Goal: Task Accomplishment & Management: Manage account settings

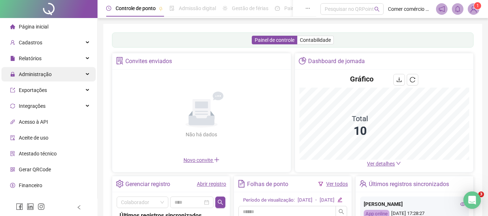
click at [44, 74] on span "Administração" at bounding box center [35, 74] width 33 height 6
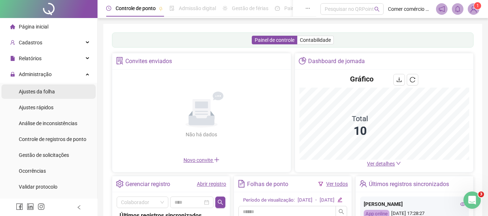
click at [49, 92] on span "Ajustes da folha" at bounding box center [37, 92] width 36 height 6
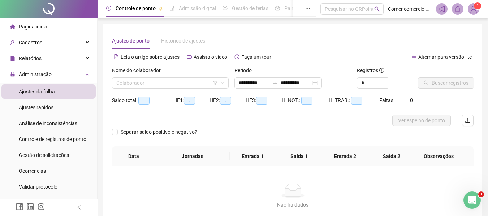
type input "**********"
click at [66, 94] on li "Ajustes da folha" at bounding box center [48, 91] width 94 height 14
click at [191, 81] on input "search" at bounding box center [166, 83] width 101 height 11
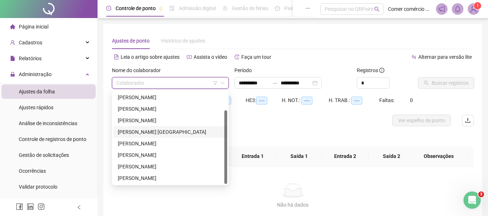
scroll to position [36, 0]
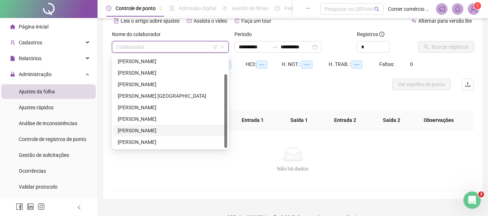
click at [166, 131] on div "[PERSON_NAME]" at bounding box center [170, 131] width 105 height 8
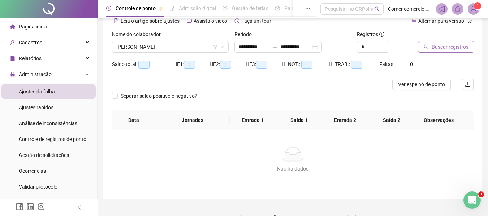
click at [441, 47] on span "Buscar registros" at bounding box center [450, 47] width 37 height 8
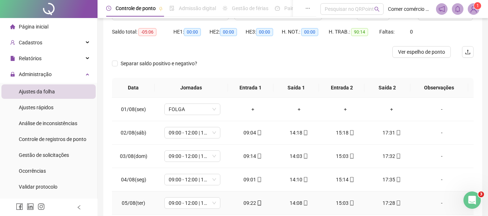
scroll to position [0, 0]
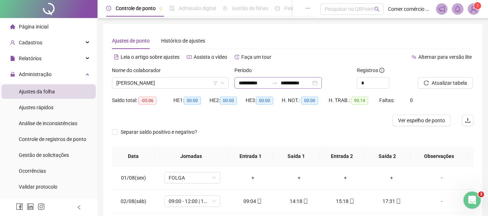
click at [322, 83] on div "**********" at bounding box center [277, 83] width 87 height 12
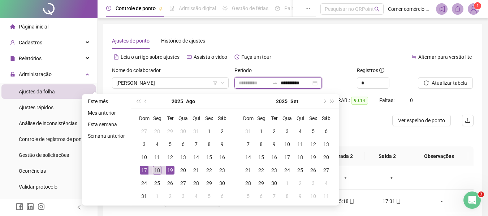
type input "**********"
click at [159, 172] on div "18" at bounding box center [157, 170] width 9 height 9
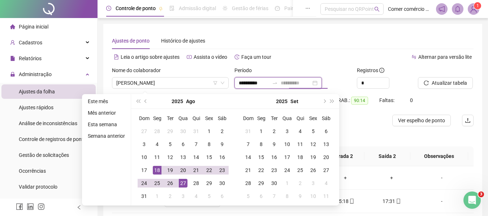
type input "**********"
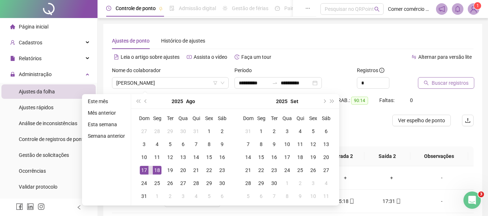
type input "**********"
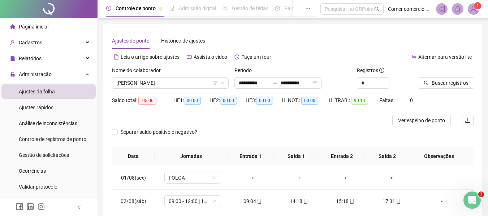
click at [44, 92] on span "Ajustes da folha" at bounding box center [37, 92] width 36 height 6
click at [322, 84] on div "**********" at bounding box center [277, 83] width 87 height 12
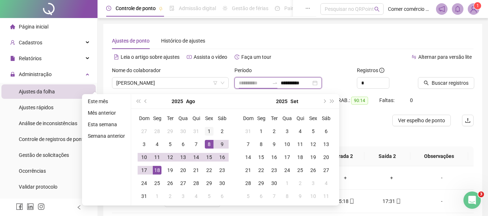
type input "**********"
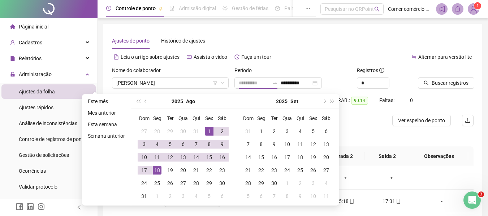
click at [211, 133] on div "1" at bounding box center [209, 131] width 9 height 9
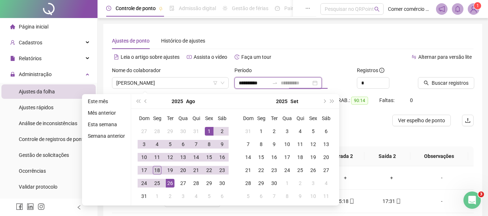
type input "**********"
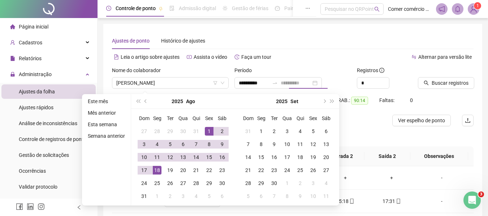
click at [159, 172] on div "18" at bounding box center [157, 170] width 9 height 9
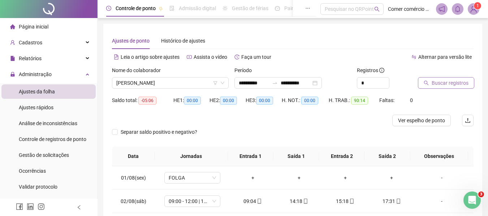
click at [447, 84] on span "Buscar registros" at bounding box center [450, 83] width 37 height 8
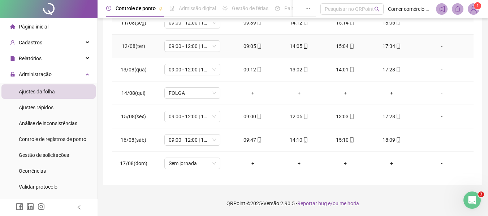
scroll to position [268, 0]
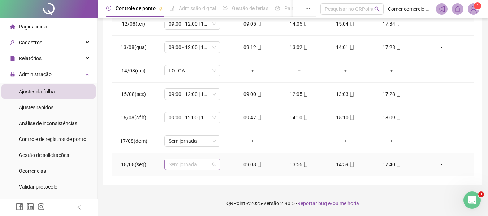
click at [209, 164] on span "Sem jornada" at bounding box center [192, 164] width 47 height 11
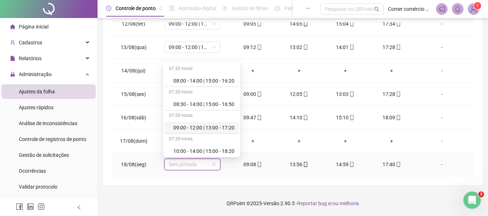
click at [208, 129] on div "09:00 - 12:00 | 13:00 - 17:20" at bounding box center [203, 128] width 61 height 8
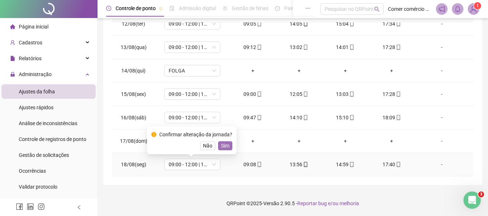
click at [224, 147] on span "Sim" at bounding box center [225, 146] width 8 height 8
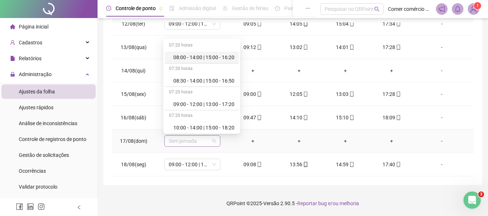
click at [209, 143] on span "Sem jornada" at bounding box center [192, 141] width 47 height 11
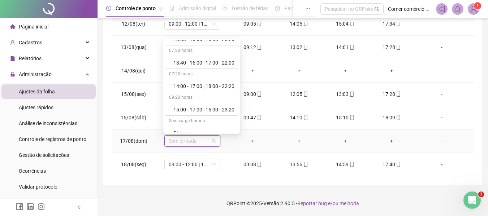
scroll to position [173, 0]
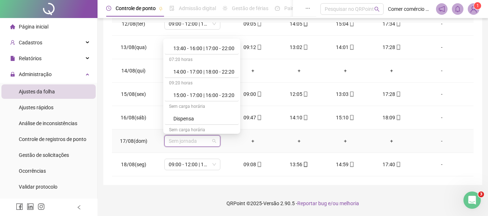
click at [240, 133] on div "07:20 horas 08:00 - 14:00 | 15:00 - 16:20 07:20 horas 08:30 - 14:00 | 15:00 - 1…" at bounding box center [201, 86] width 77 height 95
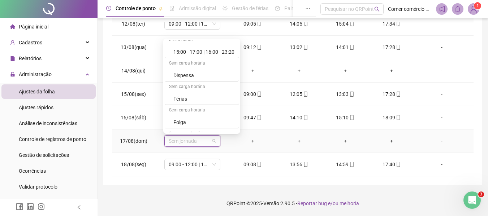
scroll to position [241, 0]
click at [196, 98] on div "Folga" at bounding box center [203, 98] width 61 height 8
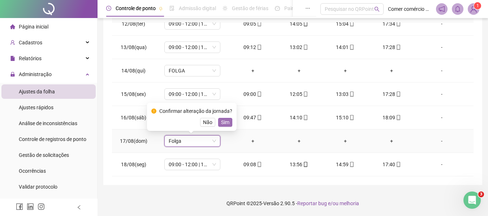
click at [226, 120] on span "Sim" at bounding box center [225, 122] width 8 height 8
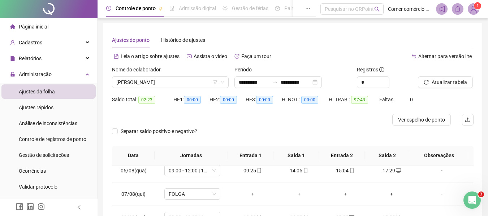
scroll to position [0, 0]
click at [445, 83] on span "Atualizar tabela" at bounding box center [449, 83] width 35 height 8
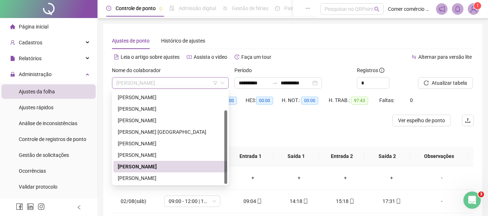
click at [203, 83] on span "[PERSON_NAME]" at bounding box center [170, 83] width 108 height 11
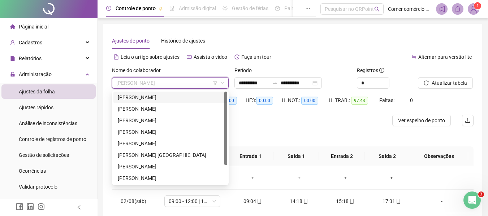
click at [186, 98] on div "[PERSON_NAME]" at bounding box center [170, 98] width 105 height 8
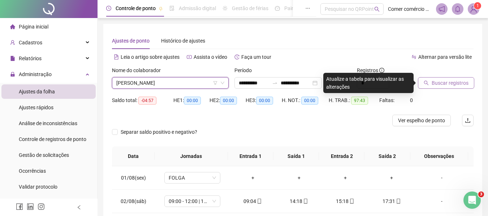
click at [448, 83] on span "Buscar registros" at bounding box center [450, 83] width 37 height 8
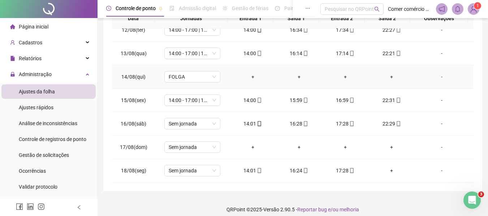
scroll to position [144, 0]
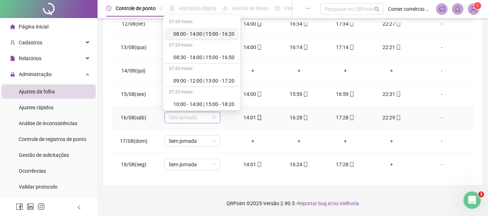
click at [206, 118] on span "Sem jornada" at bounding box center [192, 117] width 47 height 11
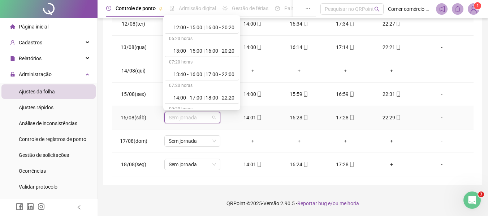
scroll to position [130, 0]
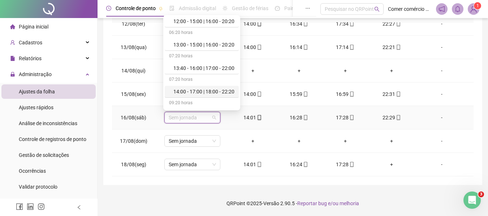
click at [220, 91] on div "14:00 - 17:00 | 18:00 - 22:20" at bounding box center [203, 92] width 61 height 8
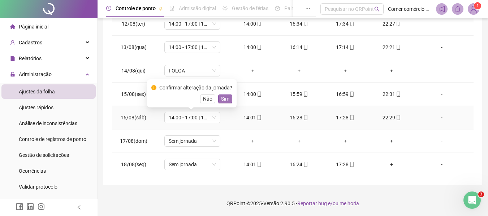
click at [224, 99] on span "Sim" at bounding box center [225, 99] width 8 height 8
click at [224, 99] on td "14:00 - 17:00 | 18:00 - 22:20" at bounding box center [192, 94] width 74 height 23
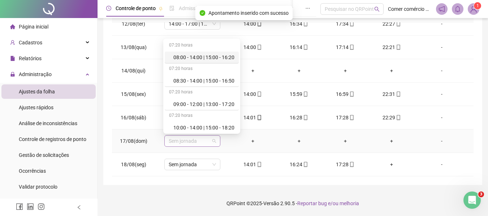
click at [211, 142] on span "Sem jornada" at bounding box center [192, 141] width 47 height 11
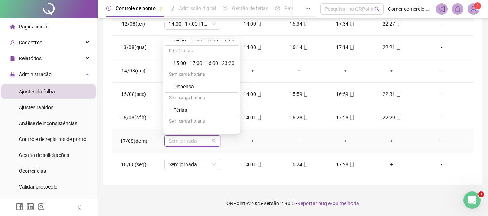
scroll to position [217, 0]
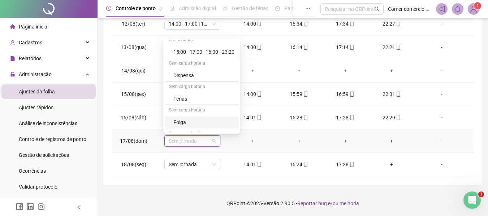
click at [209, 124] on div "Folga" at bounding box center [203, 122] width 61 height 8
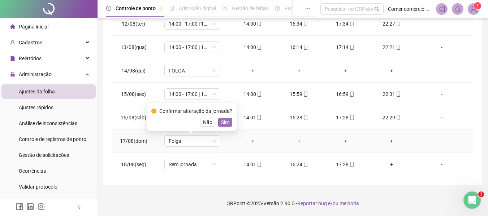
click at [224, 123] on span "Sim" at bounding box center [225, 122] width 8 height 8
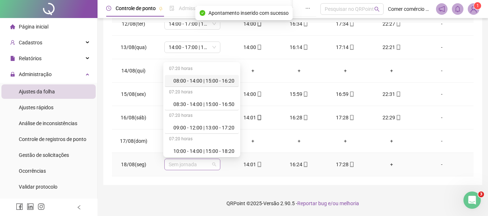
click at [205, 166] on span "Sem jornada" at bounding box center [192, 164] width 47 height 11
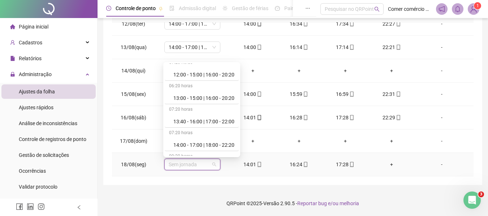
scroll to position [130, 0]
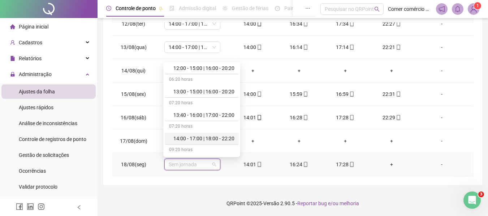
click at [214, 136] on div "14:00 - 17:00 | 18:00 - 22:20" at bounding box center [203, 139] width 61 height 8
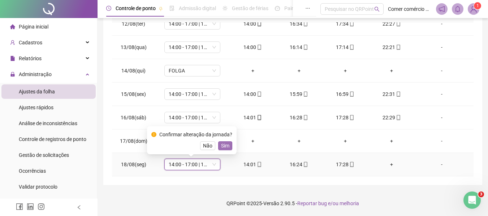
click at [224, 145] on span "Sim" at bounding box center [225, 146] width 8 height 8
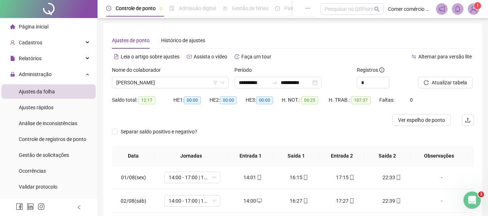
scroll to position [0, 0]
click at [450, 83] on span "Atualizar tabela" at bounding box center [449, 83] width 35 height 8
click at [207, 83] on span "[PERSON_NAME]" at bounding box center [170, 83] width 108 height 11
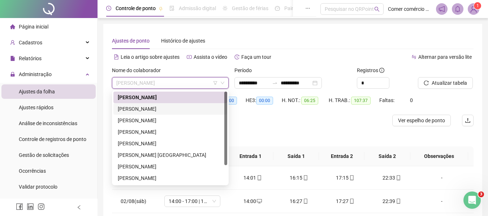
click at [188, 109] on div "[PERSON_NAME]" at bounding box center [170, 109] width 105 height 8
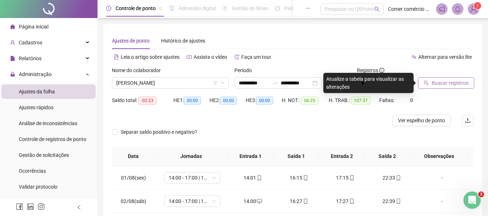
click at [445, 82] on span "Buscar registros" at bounding box center [450, 83] width 37 height 8
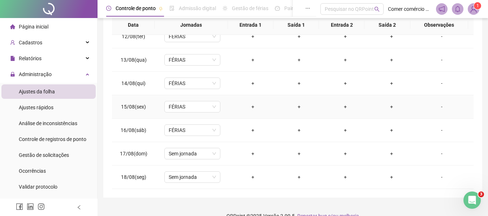
scroll to position [144, 0]
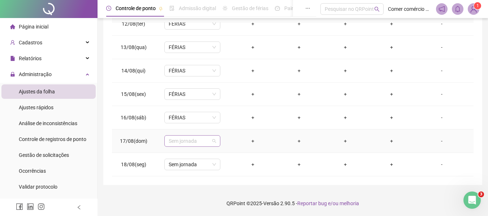
click at [214, 140] on span "Sem jornada" at bounding box center [192, 141] width 47 height 11
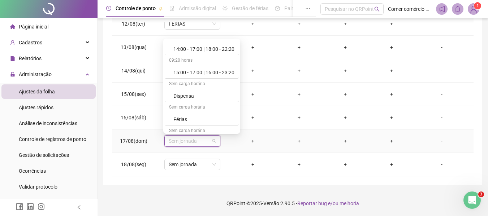
scroll to position [202, 0]
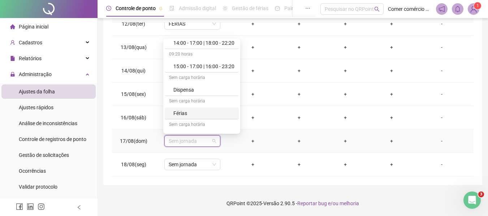
click at [205, 114] on div "Férias" at bounding box center [203, 113] width 61 height 8
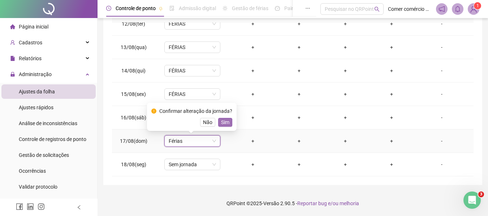
click at [221, 124] on span "Sim" at bounding box center [225, 122] width 8 height 8
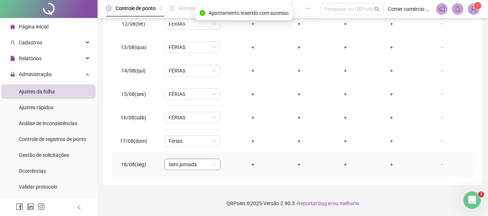
click at [209, 166] on span "Sem jornada" at bounding box center [192, 164] width 47 height 11
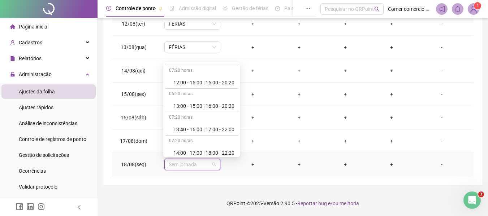
scroll to position [130, 0]
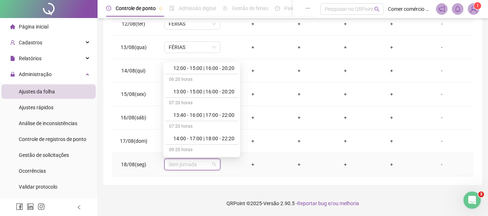
click at [240, 156] on div "07:20 horas 08:00 - 14:00 | 15:00 - 16:20 07:20 horas 08:30 - 14:00 | 15:00 - 1…" at bounding box center [201, 109] width 77 height 95
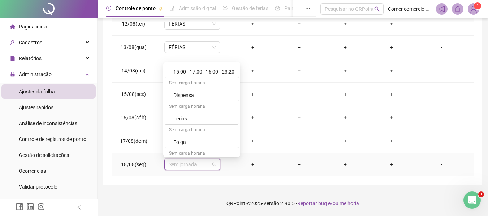
scroll to position [231, 0]
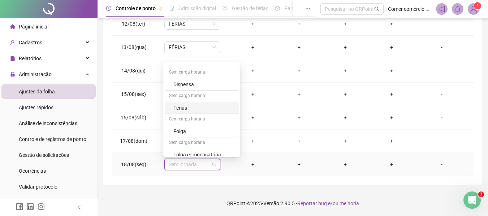
click at [203, 106] on div "Férias" at bounding box center [203, 108] width 61 height 8
click at [203, 106] on td "FÉRIAS" at bounding box center [192, 117] width 74 height 23
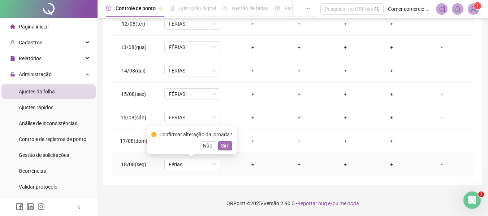
click at [225, 146] on span "Sim" at bounding box center [225, 146] width 8 height 8
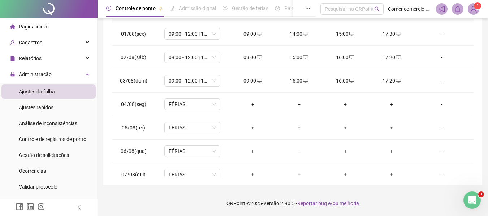
scroll to position [0, 0]
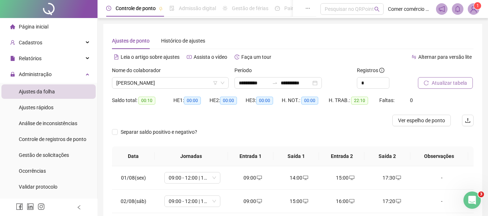
click at [451, 81] on span "Atualizar tabela" at bounding box center [449, 83] width 35 height 8
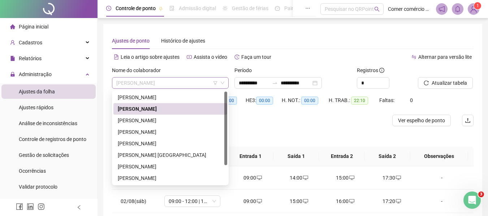
click at [209, 82] on span "[PERSON_NAME]" at bounding box center [170, 83] width 108 height 11
click at [166, 120] on div "[PERSON_NAME]" at bounding box center [170, 121] width 105 height 8
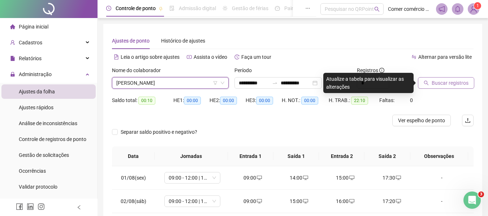
click at [448, 84] on span "Buscar registros" at bounding box center [450, 83] width 37 height 8
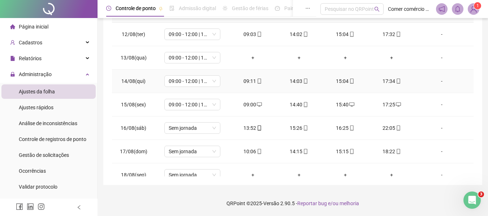
scroll to position [268, 0]
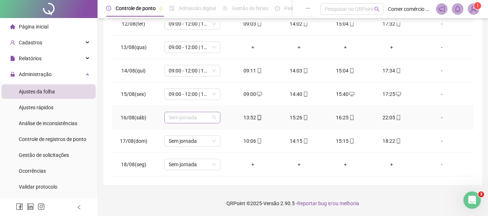
click at [204, 118] on span "Sem jornada" at bounding box center [192, 117] width 47 height 11
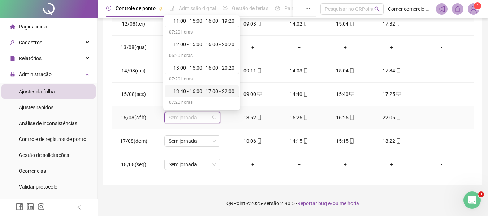
scroll to position [121, 0]
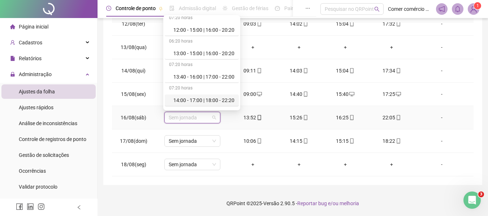
click at [217, 99] on div "14:00 - 17:00 | 18:00 - 22:20" at bounding box center [203, 100] width 61 height 8
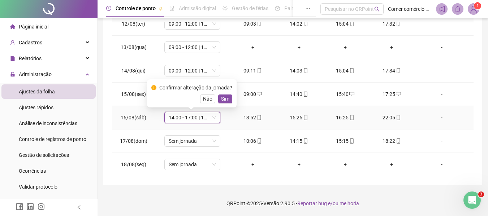
drag, startPoint x: 225, startPoint y: 97, endPoint x: 221, endPoint y: 106, distance: 9.5
click at [225, 98] on span "Sim" at bounding box center [225, 99] width 8 height 8
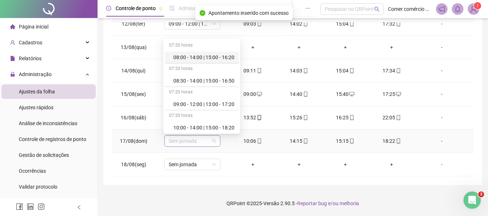
click at [207, 143] on span "Sem jornada" at bounding box center [192, 141] width 47 height 11
click at [221, 125] on div "10:00 - 14:00 | 15:00 - 18:20" at bounding box center [203, 128] width 61 height 8
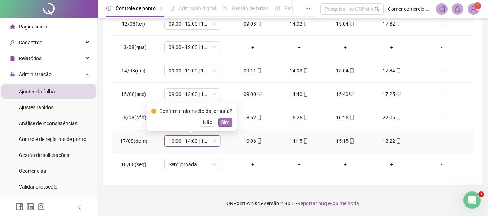
click at [225, 123] on span "Sim" at bounding box center [225, 122] width 8 height 8
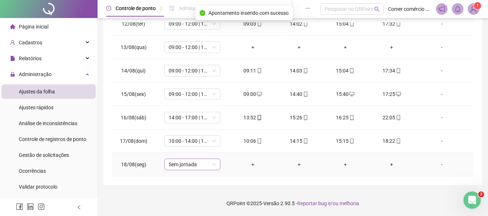
click at [204, 165] on span "Sem jornada" at bounding box center [192, 164] width 47 height 11
click at [204, 166] on span "Sem jornada" at bounding box center [192, 164] width 47 height 11
click at [203, 164] on span "Sem jornada" at bounding box center [192, 164] width 47 height 11
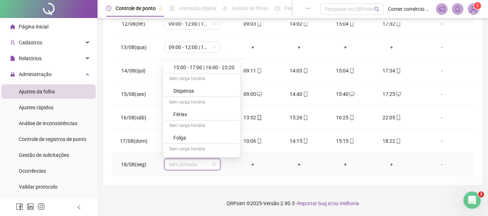
scroll to position [231, 0]
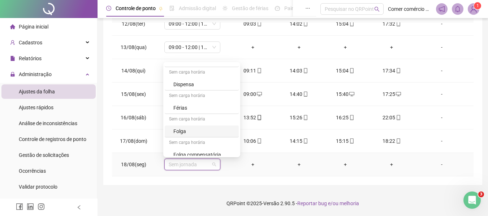
click at [207, 130] on div "Folga" at bounding box center [203, 131] width 61 height 8
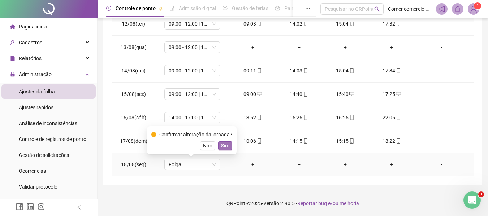
click at [225, 148] on span "Sim" at bounding box center [225, 146] width 8 height 8
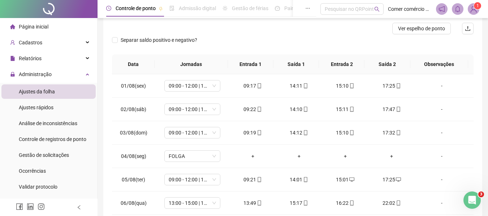
scroll to position [0, 0]
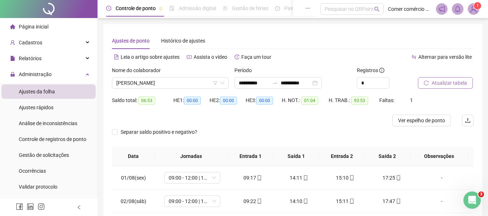
click at [443, 84] on span "Atualizar tabela" at bounding box center [449, 83] width 35 height 8
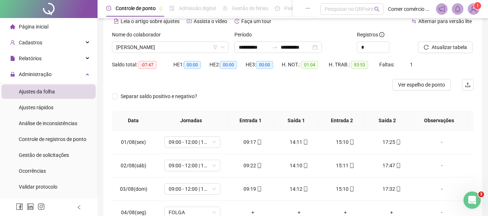
scroll to position [36, 0]
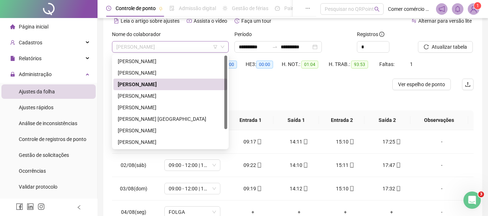
click at [192, 47] on span "[PERSON_NAME]" at bounding box center [170, 47] width 108 height 11
click at [180, 44] on span "[PERSON_NAME]" at bounding box center [170, 47] width 108 height 11
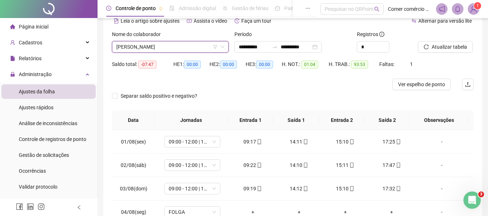
click at [183, 47] on span "[PERSON_NAME]" at bounding box center [170, 47] width 108 height 11
click at [198, 50] on span "[PERSON_NAME]" at bounding box center [170, 47] width 108 height 11
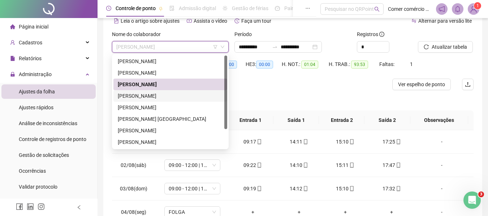
click at [178, 96] on div "[PERSON_NAME]" at bounding box center [170, 96] width 105 height 8
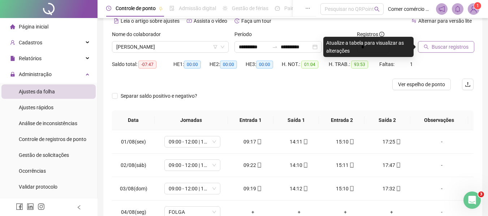
click at [454, 49] on span "Buscar registros" at bounding box center [450, 47] width 37 height 8
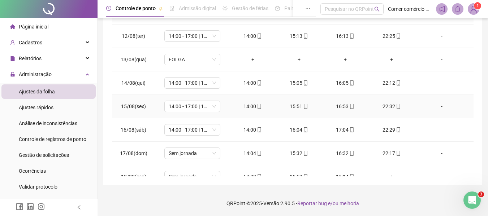
scroll to position [268, 0]
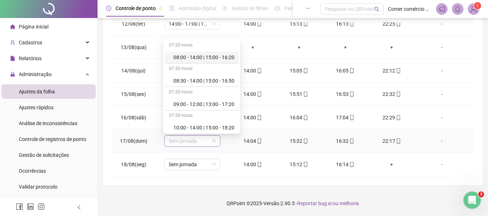
click at [207, 144] on span "Sem jornada" at bounding box center [192, 141] width 47 height 11
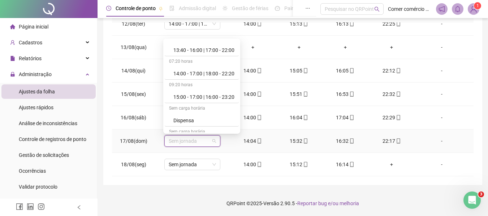
scroll to position [173, 0]
click at [201, 69] on div "14:00 - 17:00 | 18:00 - 22:20" at bounding box center [203, 72] width 61 height 8
click at [201, 69] on span "14:00 - 17:00 | 18:00 - 22:20" at bounding box center [192, 70] width 47 height 11
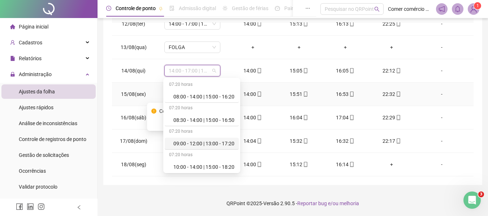
click at [418, 88] on td "-" at bounding box center [444, 94] width 59 height 23
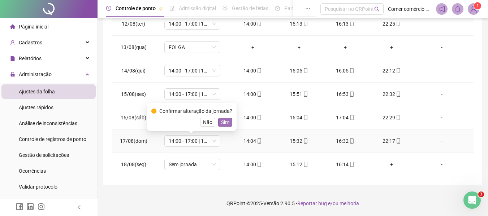
click at [226, 123] on span "Sim" at bounding box center [225, 122] width 8 height 8
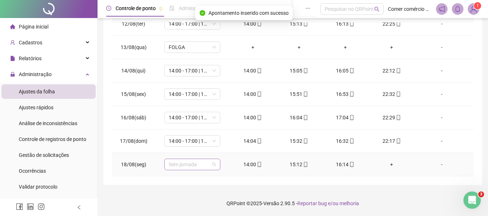
click at [200, 162] on span "Sem jornada" at bounding box center [192, 164] width 47 height 11
click at [208, 165] on span "Sem jornada" at bounding box center [192, 164] width 47 height 11
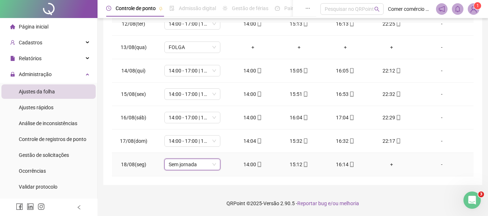
click at [208, 165] on span "Sem jornada" at bounding box center [192, 164] width 47 height 11
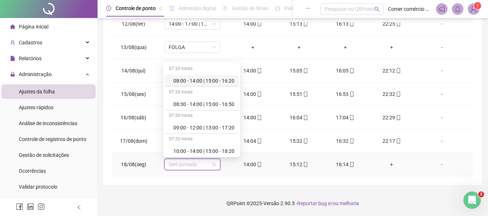
click at [198, 163] on span "Sem jornada" at bounding box center [192, 164] width 47 height 11
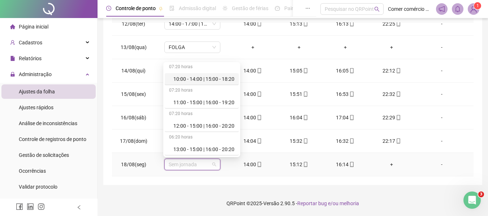
scroll to position [87, 0]
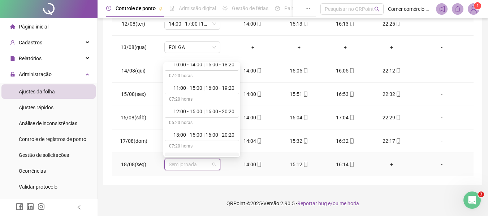
click at [239, 153] on div "13:40 - 16:00 | 17:00 - 22:00" at bounding box center [202, 159] width 74 height 12
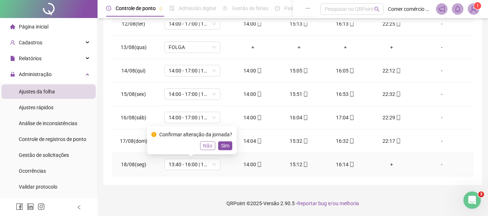
click at [203, 147] on span "Não" at bounding box center [207, 146] width 9 height 8
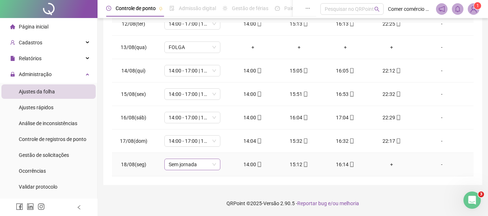
click at [205, 164] on span "Sem jornada" at bounding box center [192, 164] width 47 height 11
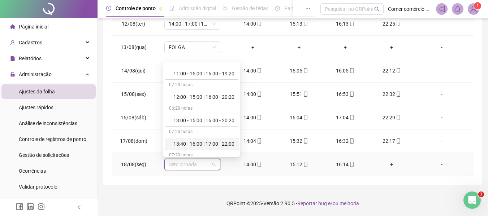
scroll to position [116, 0]
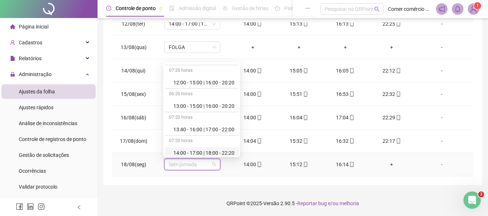
click at [213, 152] on div "14:00 - 17:00 | 18:00 - 22:20" at bounding box center [203, 153] width 61 height 8
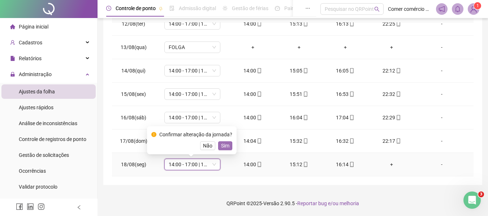
click at [224, 145] on span "Sim" at bounding box center [225, 146] width 8 height 8
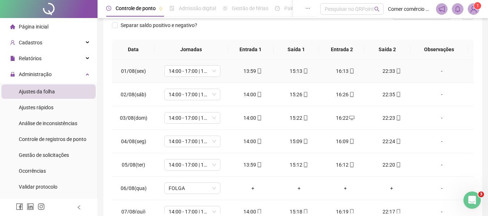
scroll to position [0, 0]
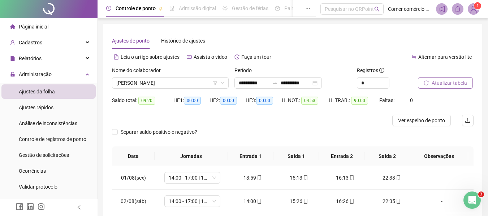
click at [449, 82] on span "Atualizar tabela" at bounding box center [449, 83] width 35 height 8
click at [195, 83] on span "[PERSON_NAME]" at bounding box center [170, 83] width 108 height 11
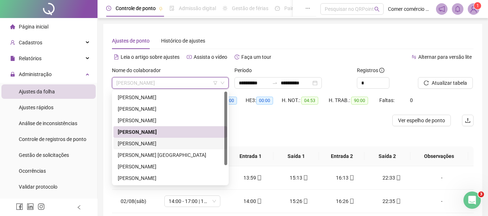
click at [172, 145] on div "[PERSON_NAME]" at bounding box center [170, 144] width 105 height 8
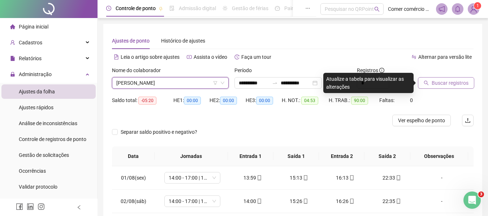
click at [456, 84] on span "Buscar registros" at bounding box center [450, 83] width 37 height 8
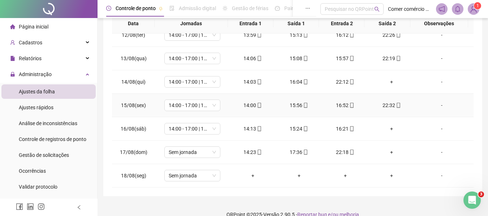
scroll to position [144, 0]
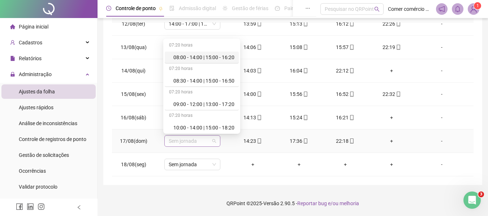
click at [204, 144] on span "Sem jornada" at bounding box center [192, 141] width 47 height 11
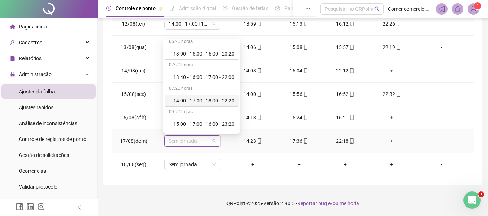
click at [213, 101] on div "14:00 - 17:00 | 18:00 - 22:20" at bounding box center [203, 101] width 61 height 8
click at [213, 101] on td "14:00 - 17:00 | 18:00 - 22:20" at bounding box center [192, 94] width 74 height 23
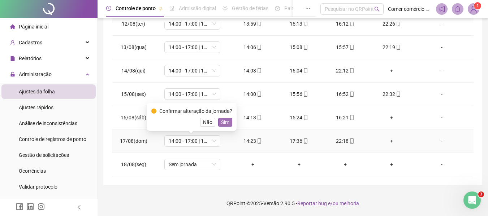
click at [221, 124] on span "Sim" at bounding box center [225, 122] width 8 height 8
click at [221, 124] on td "14:00 - 17:00 | 18:00 - 22:20" at bounding box center [192, 117] width 74 height 23
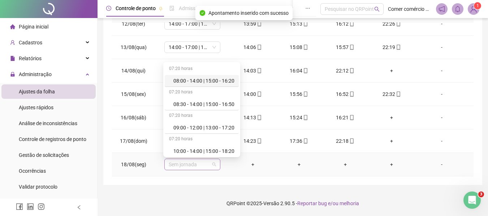
click at [207, 165] on span "Sem jornada" at bounding box center [192, 164] width 47 height 11
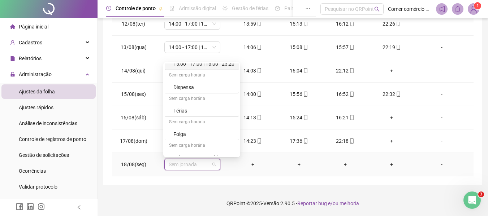
scroll to position [231, 0]
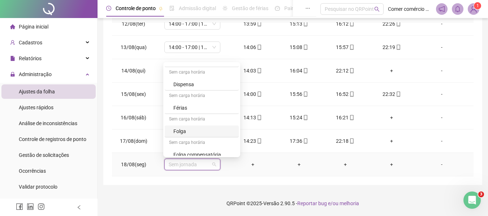
click at [200, 132] on div "Folga" at bounding box center [203, 131] width 61 height 8
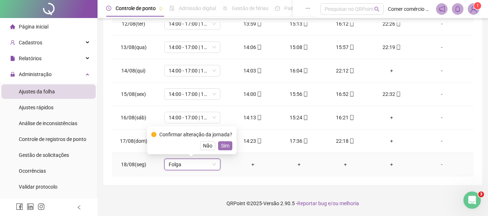
click at [223, 146] on span "Sim" at bounding box center [225, 146] width 8 height 8
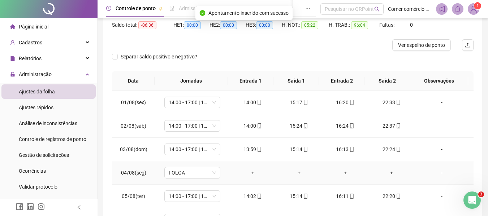
scroll to position [0, 0]
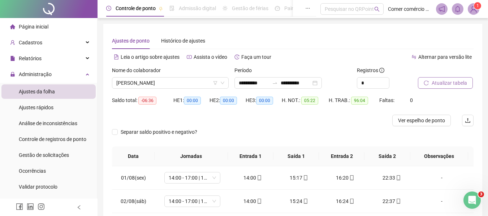
click at [454, 83] on span "Atualizar tabela" at bounding box center [449, 83] width 35 height 8
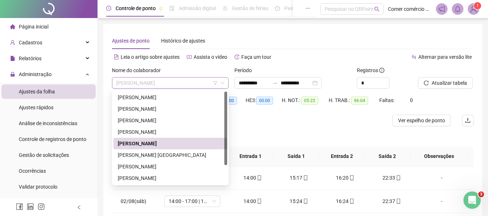
click at [196, 83] on span "[PERSON_NAME]" at bounding box center [170, 83] width 108 height 11
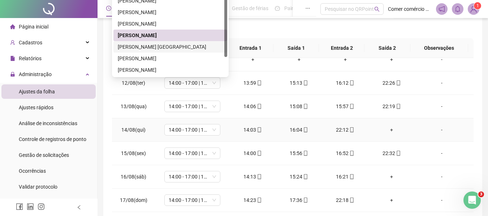
scroll to position [268, 0]
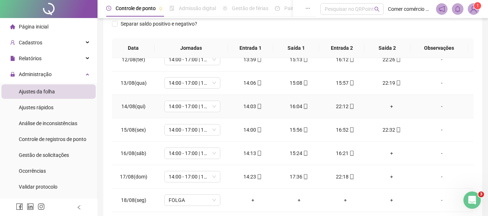
click at [388, 106] on div "+" at bounding box center [391, 107] width 35 height 8
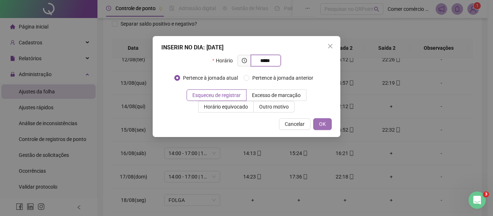
type input "*****"
click at [318, 125] on button "OK" at bounding box center [322, 124] width 18 height 12
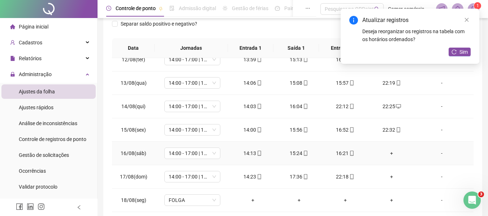
click at [389, 153] on div "+" at bounding box center [391, 153] width 35 height 8
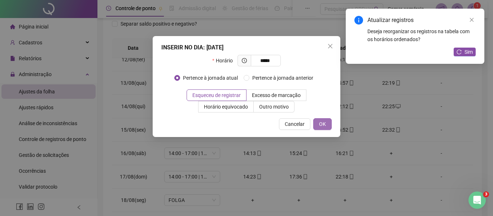
type input "*****"
click at [324, 125] on span "OK" at bounding box center [322, 124] width 7 height 8
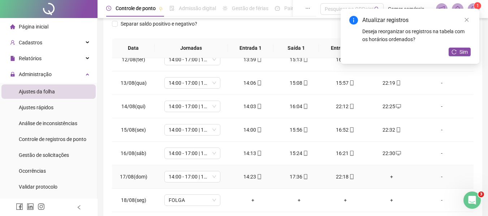
click at [387, 177] on div "+" at bounding box center [391, 177] width 35 height 8
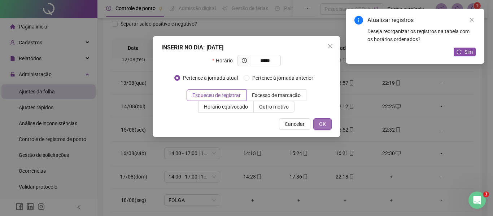
type input "*****"
click at [319, 125] on span "OK" at bounding box center [322, 124] width 7 height 8
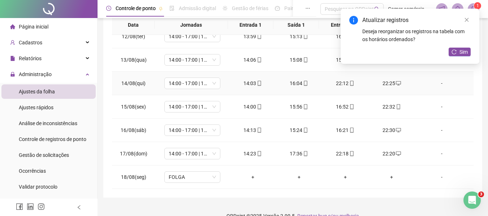
scroll to position [144, 0]
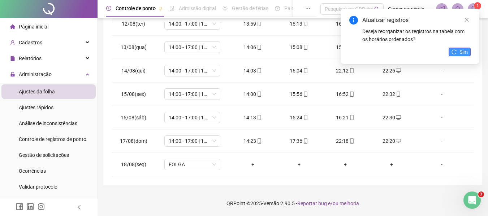
click at [467, 51] on span "Sim" at bounding box center [463, 52] width 8 height 8
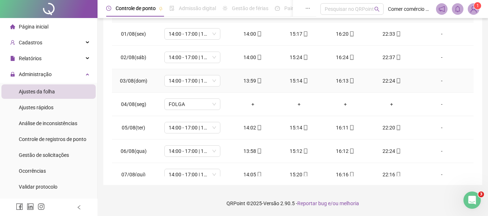
scroll to position [0, 0]
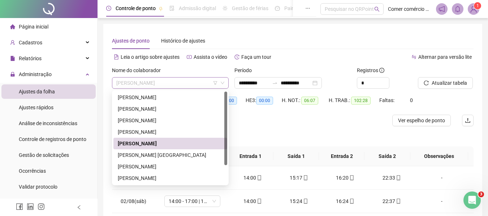
click at [205, 82] on span "[PERSON_NAME]" at bounding box center [170, 83] width 108 height 11
click at [160, 156] on div "[PERSON_NAME] [GEOGRAPHIC_DATA]" at bounding box center [170, 155] width 105 height 8
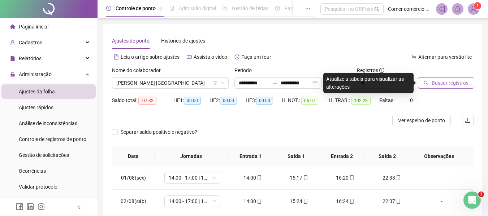
click at [442, 79] on button "Buscar registros" at bounding box center [446, 83] width 56 height 12
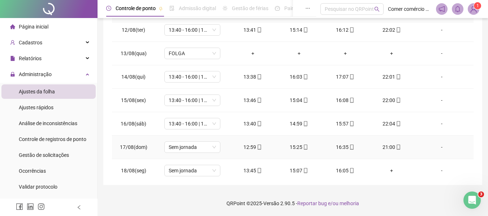
scroll to position [268, 0]
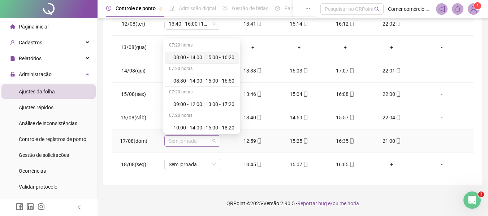
click at [207, 139] on span "Sem jornada" at bounding box center [192, 141] width 47 height 11
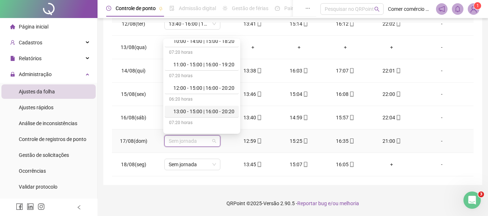
click at [222, 114] on div "13:00 - 15:00 | 16:00 - 20:20" at bounding box center [203, 112] width 61 height 8
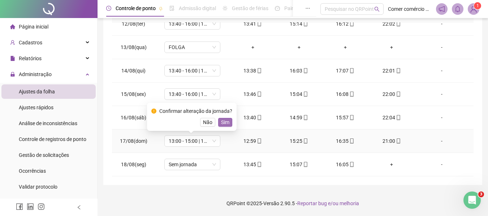
click at [227, 122] on span "Sim" at bounding box center [225, 122] width 8 height 8
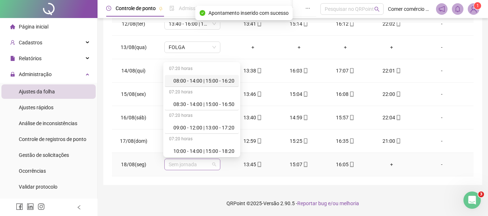
click at [209, 164] on span "Sem jornada" at bounding box center [192, 164] width 47 height 11
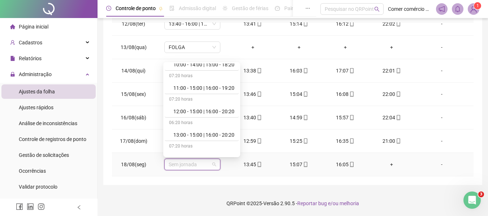
scroll to position [101, 0]
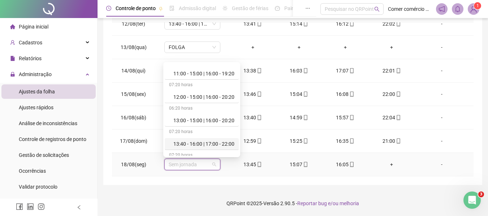
click at [211, 143] on div "13:40 - 16:00 | 17:00 - 22:00" at bounding box center [203, 144] width 61 height 8
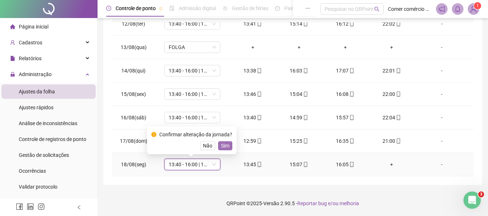
click at [223, 145] on span "Sim" at bounding box center [225, 146] width 8 height 8
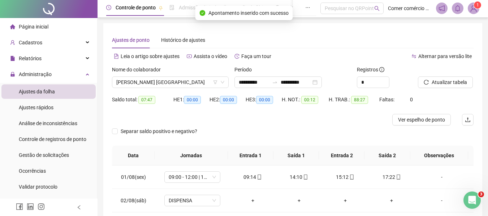
scroll to position [0, 0]
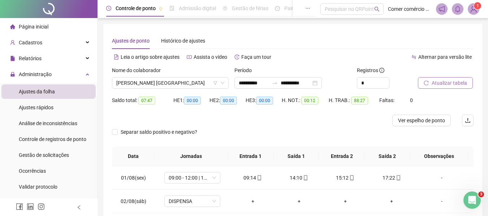
click at [452, 81] on span "Atualizar tabela" at bounding box center [449, 83] width 35 height 8
click at [213, 84] on icon "filter" at bounding box center [215, 83] width 4 height 4
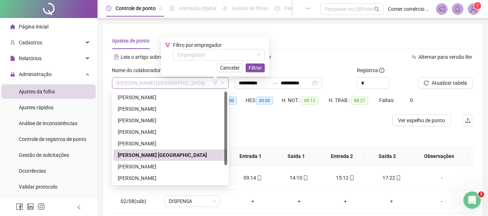
click at [210, 83] on span "[PERSON_NAME] [GEOGRAPHIC_DATA]" at bounding box center [170, 83] width 108 height 11
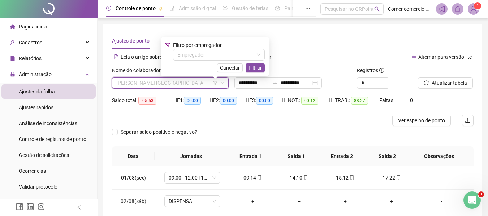
click at [208, 84] on span "[PERSON_NAME] [GEOGRAPHIC_DATA]" at bounding box center [170, 83] width 108 height 11
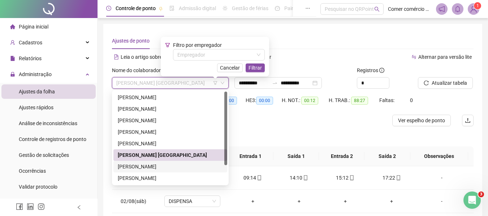
click at [176, 166] on div "[PERSON_NAME]" at bounding box center [170, 167] width 105 height 8
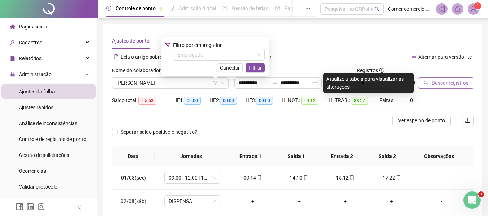
click at [452, 82] on span "Buscar registros" at bounding box center [450, 83] width 37 height 8
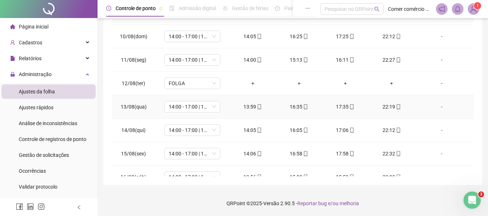
scroll to position [268, 0]
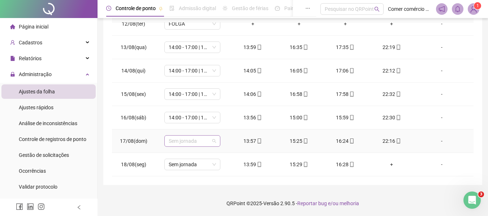
click at [203, 140] on span "Sem jornada" at bounding box center [192, 141] width 47 height 11
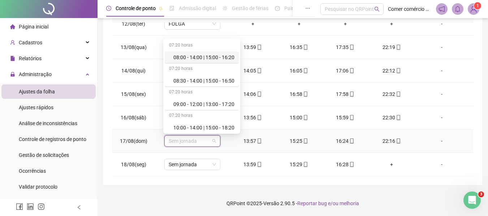
click at [207, 144] on span "Sem jornada" at bounding box center [192, 141] width 47 height 11
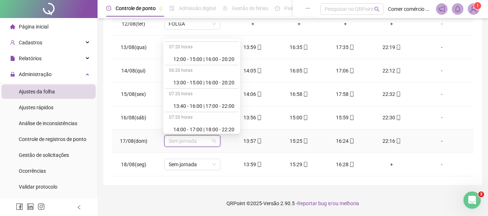
scroll to position [130, 0]
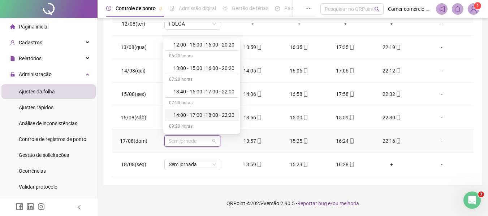
click at [215, 114] on div "14:00 - 17:00 | 18:00 - 22:20" at bounding box center [203, 115] width 61 height 8
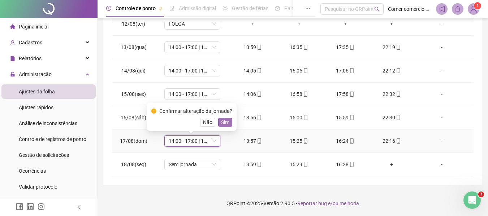
click at [222, 121] on span "Sim" at bounding box center [225, 122] width 8 height 8
click at [222, 121] on td "14:00 - 17:00 | 18:00 - 22:20" at bounding box center [192, 117] width 74 height 23
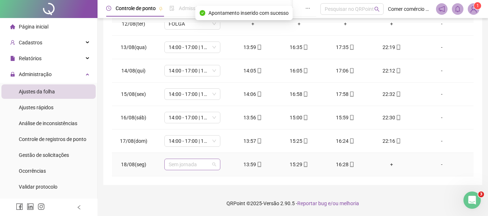
click at [206, 163] on span "Sem jornada" at bounding box center [192, 164] width 47 height 11
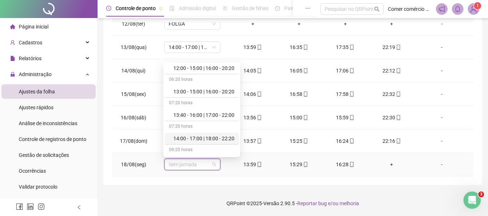
click at [208, 140] on div "14:00 - 17:00 | 18:00 - 22:20" at bounding box center [203, 139] width 61 height 8
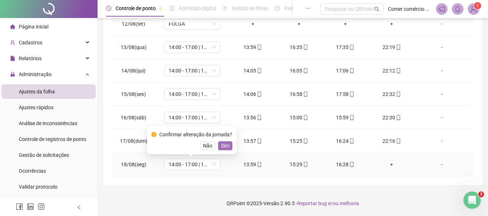
click at [223, 145] on span "Sim" at bounding box center [225, 146] width 8 height 8
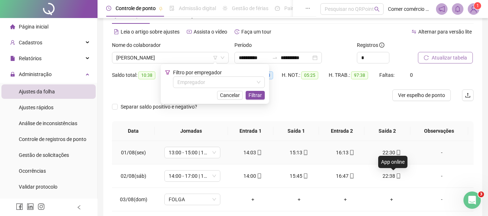
scroll to position [0, 0]
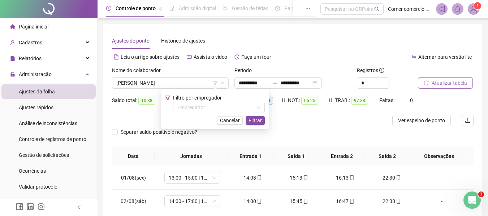
click at [449, 84] on span "Atualizar tabela" at bounding box center [449, 83] width 35 height 8
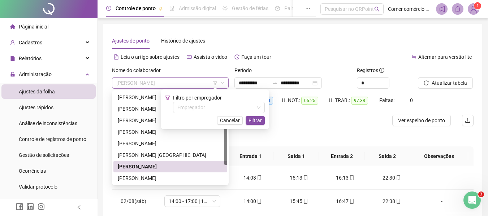
click at [204, 83] on span "[PERSON_NAME]" at bounding box center [170, 83] width 108 height 11
click at [181, 176] on div "[PERSON_NAME]" at bounding box center [170, 178] width 105 height 8
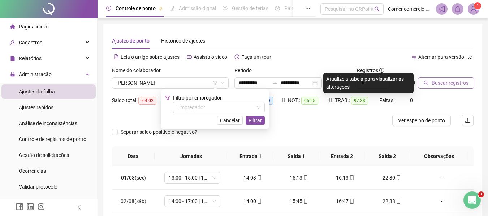
click at [451, 81] on span "Buscar registros" at bounding box center [450, 83] width 37 height 8
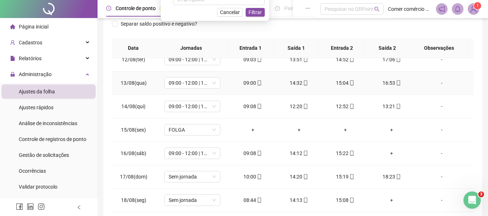
scroll to position [144, 0]
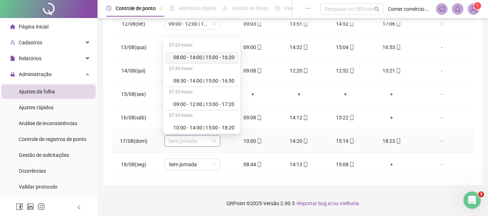
click at [205, 140] on span "Sem jornada" at bounding box center [192, 141] width 47 height 11
click at [212, 128] on div "10:00 - 14:00 | 15:00 - 18:20" at bounding box center [203, 128] width 61 height 8
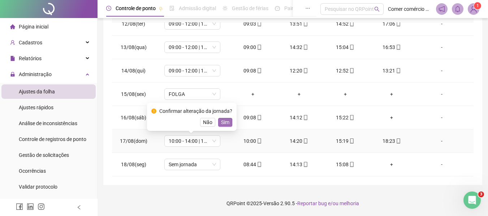
click at [229, 124] on button "Sim" at bounding box center [225, 122] width 14 height 9
click at [230, 124] on td "09:08" at bounding box center [253, 117] width 46 height 23
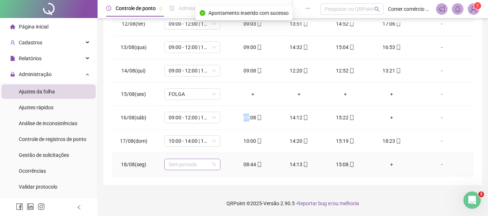
click at [207, 165] on span "Sem jornada" at bounding box center [192, 164] width 47 height 11
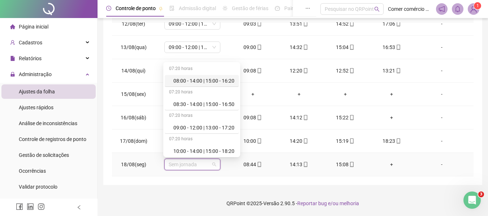
click at [206, 163] on span "Sem jornada" at bounding box center [192, 164] width 47 height 11
click at [217, 103] on div "08:30 - 14:00 | 15:00 - 16:50" at bounding box center [203, 104] width 61 height 8
click at [217, 103] on td "FOLGA" at bounding box center [192, 94] width 74 height 23
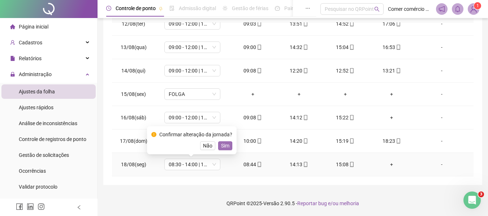
click at [229, 146] on button "Sim" at bounding box center [225, 146] width 14 height 9
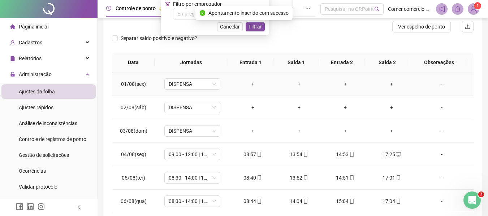
scroll to position [0, 0]
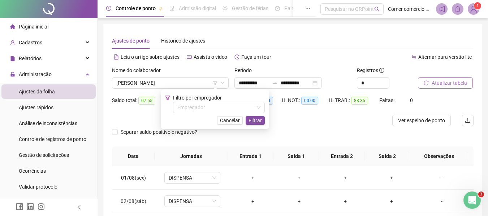
click at [450, 83] on span "Atualizar tabela" at bounding box center [449, 83] width 35 height 8
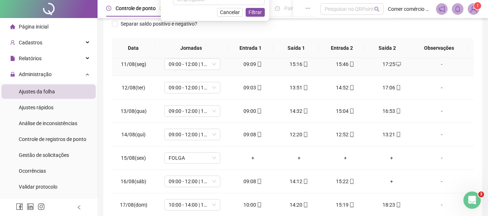
scroll to position [268, 0]
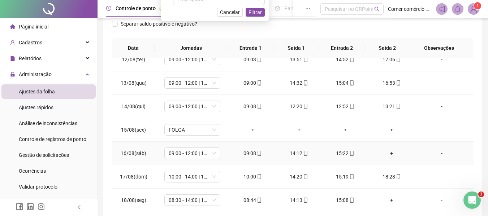
click at [388, 152] on div "+" at bounding box center [391, 153] width 35 height 8
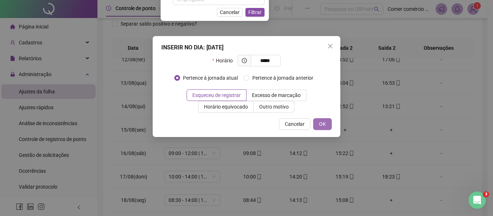
type input "*****"
click at [324, 128] on button "OK" at bounding box center [322, 124] width 18 height 12
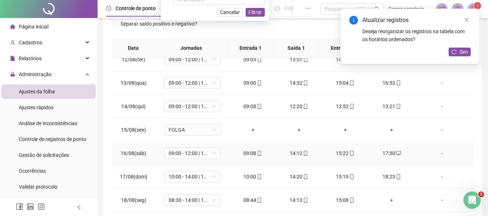
scroll to position [144, 0]
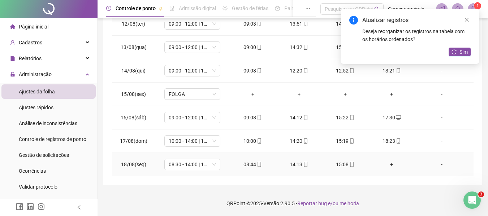
click at [388, 165] on div "+" at bounding box center [391, 165] width 35 height 8
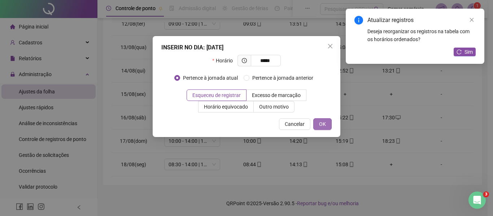
type input "*****"
click at [324, 129] on button "OK" at bounding box center [322, 124] width 18 height 12
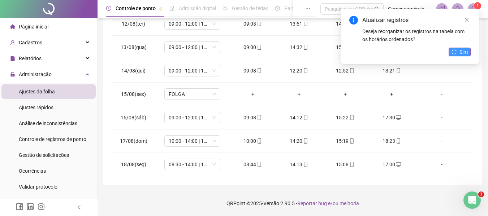
click at [464, 52] on span "Sim" at bounding box center [463, 52] width 8 height 8
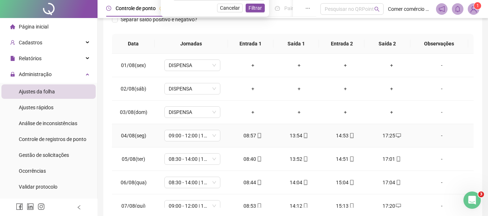
scroll to position [0, 0]
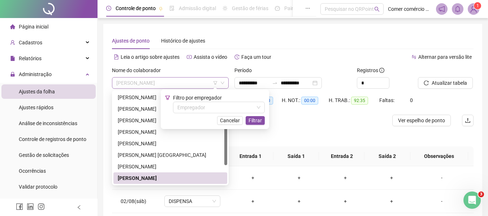
click at [193, 84] on span "[PERSON_NAME]" at bounding box center [170, 83] width 108 height 11
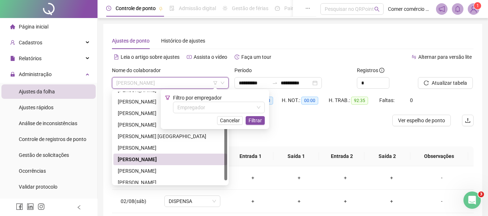
scroll to position [23, 0]
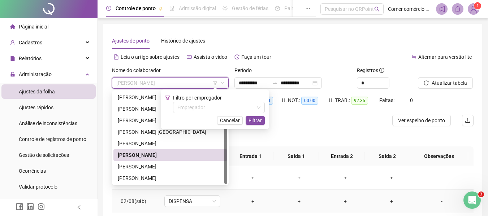
drag, startPoint x: 227, startPoint y: 160, endPoint x: 208, endPoint y: 189, distance: 34.5
click at [217, 193] on body "**********" at bounding box center [244, 108] width 488 height 216
click at [180, 178] on div "[PERSON_NAME]" at bounding box center [170, 178] width 105 height 8
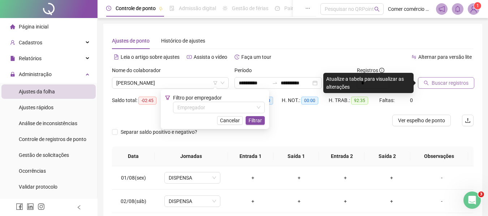
click at [448, 84] on span "Buscar registros" at bounding box center [450, 83] width 37 height 8
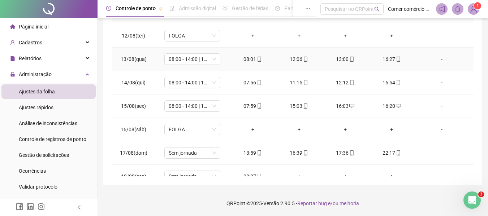
scroll to position [268, 0]
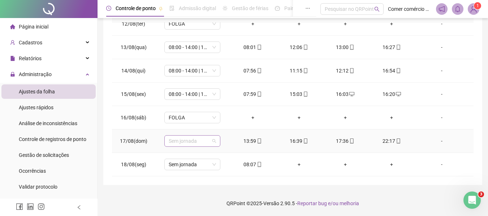
click at [208, 141] on span "Sem jornada" at bounding box center [192, 141] width 47 height 11
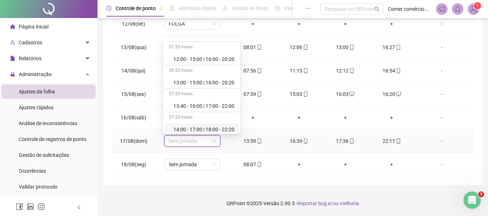
scroll to position [130, 0]
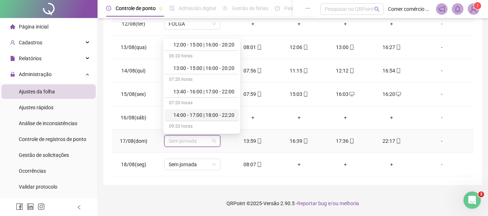
click at [217, 114] on div "14:00 - 17:00 | 18:00 - 22:20" at bounding box center [203, 115] width 61 height 8
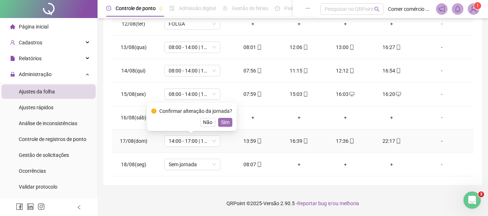
click at [226, 120] on span "Sim" at bounding box center [225, 122] width 8 height 8
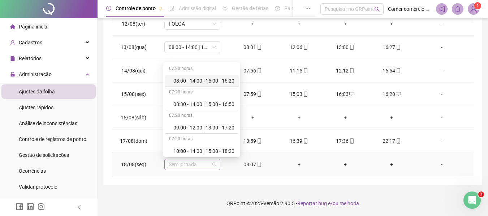
click at [210, 165] on span "Sem jornada" at bounding box center [192, 164] width 47 height 11
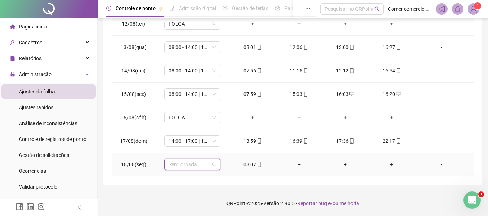
click at [204, 166] on span "Sem jornada" at bounding box center [192, 164] width 47 height 11
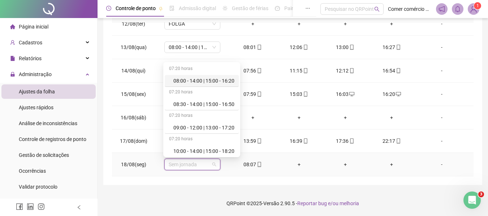
click at [209, 79] on div "08:00 - 14:00 | 15:00 - 16:20" at bounding box center [203, 81] width 61 height 8
click at [209, 79] on td "08:00 - 14:00 | 15:00 - 16:20" at bounding box center [192, 70] width 74 height 23
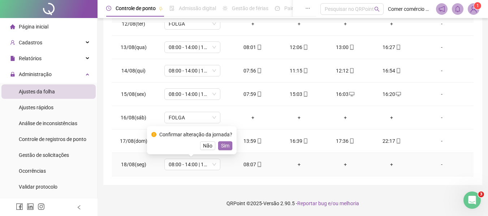
click at [226, 146] on span "Sim" at bounding box center [225, 146] width 8 height 8
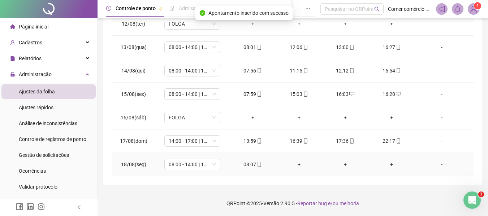
click at [296, 165] on div "+" at bounding box center [299, 165] width 35 height 8
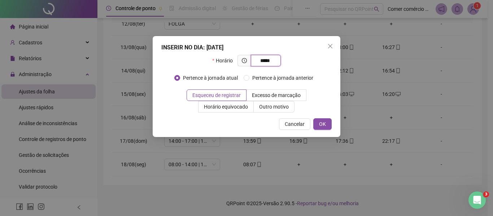
type input "*****"
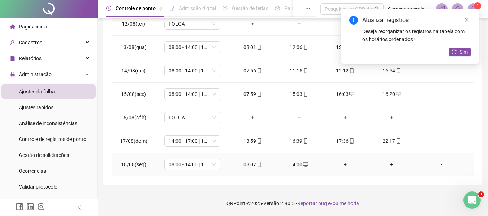
click at [342, 165] on div "+" at bounding box center [345, 165] width 35 height 8
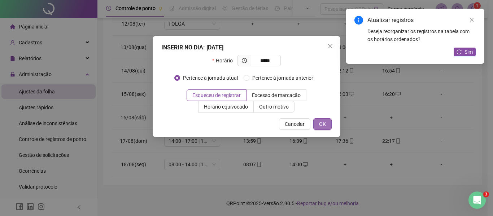
type input "*****"
click at [319, 124] on button "OK" at bounding box center [322, 124] width 18 height 12
click at [319, 124] on span "OK" at bounding box center [322, 124] width 7 height 8
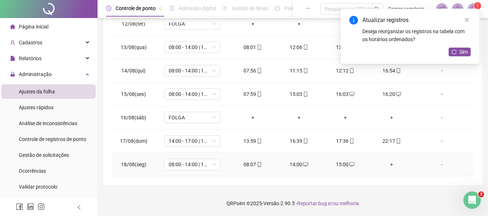
click at [387, 164] on div "+" at bounding box center [391, 165] width 35 height 8
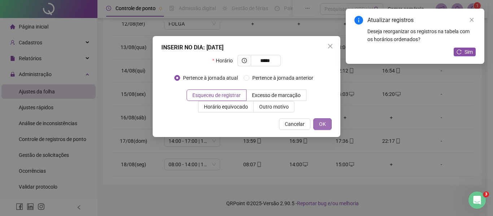
type input "*****"
click at [323, 125] on span "OK" at bounding box center [322, 124] width 7 height 8
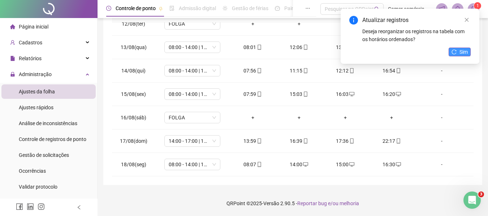
click at [459, 49] on button "Sim" at bounding box center [459, 52] width 22 height 9
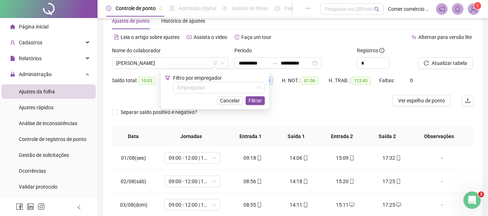
scroll to position [0, 0]
